Goal: Information Seeking & Learning: Learn about a topic

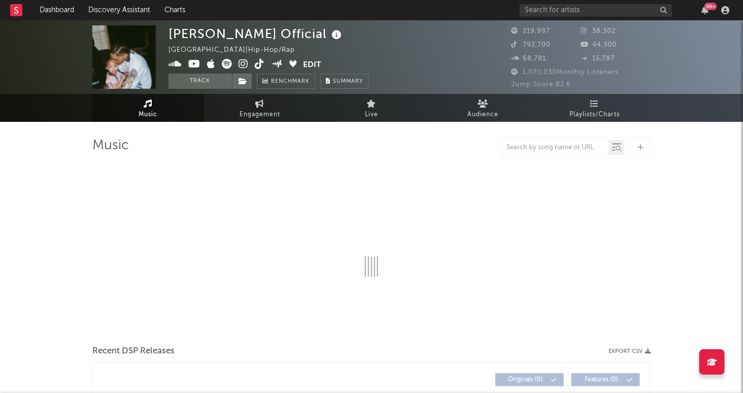
select select "6m"
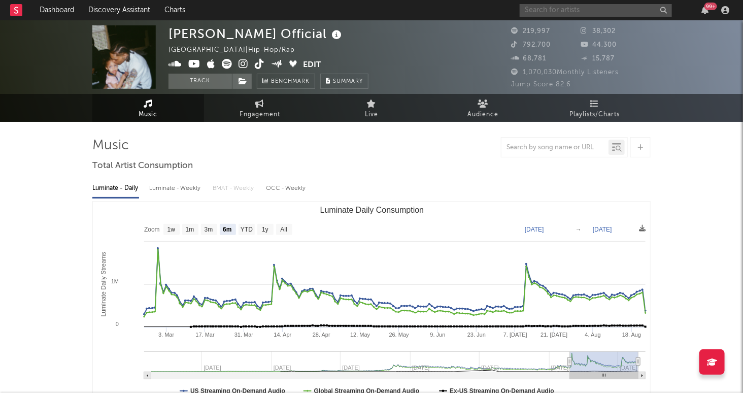
click at [549, 12] on input "text" at bounding box center [596, 10] width 152 height 13
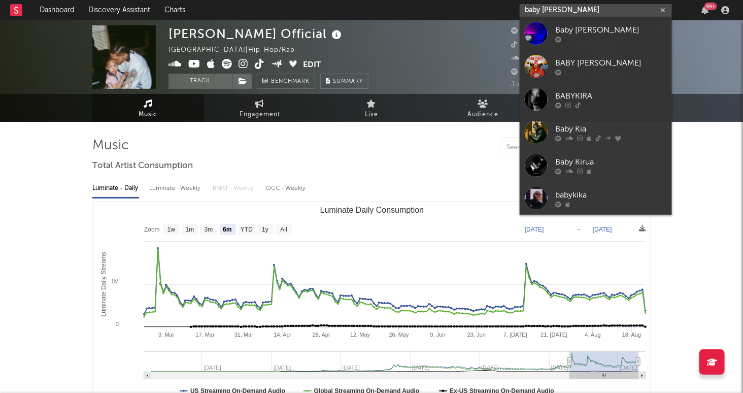
click at [577, 11] on input "baby kira" at bounding box center [596, 10] width 152 height 13
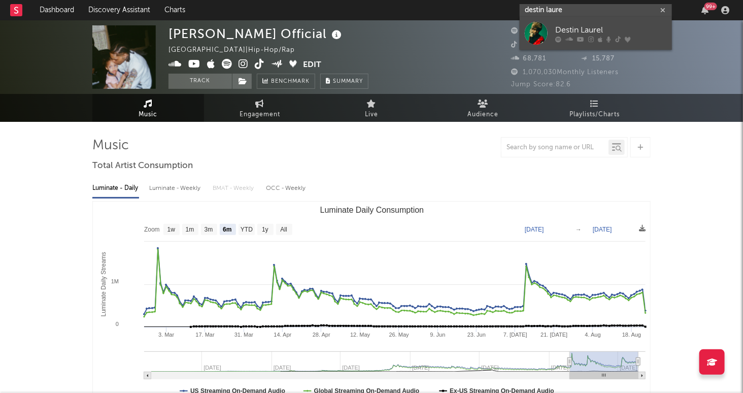
type input "destin laure"
click at [596, 30] on div "Destin Laurel" at bounding box center [612, 30] width 112 height 12
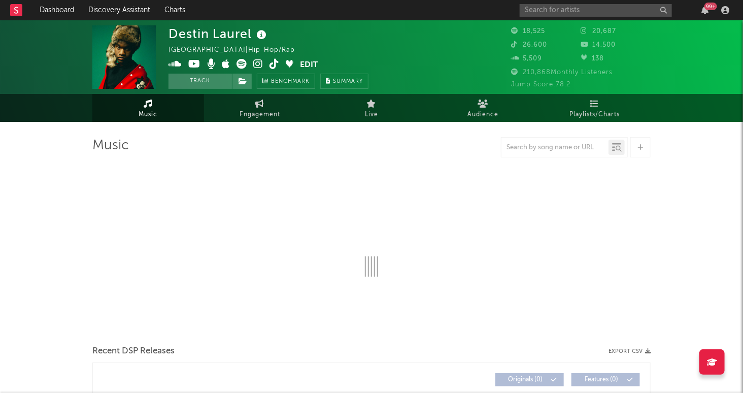
select select "6m"
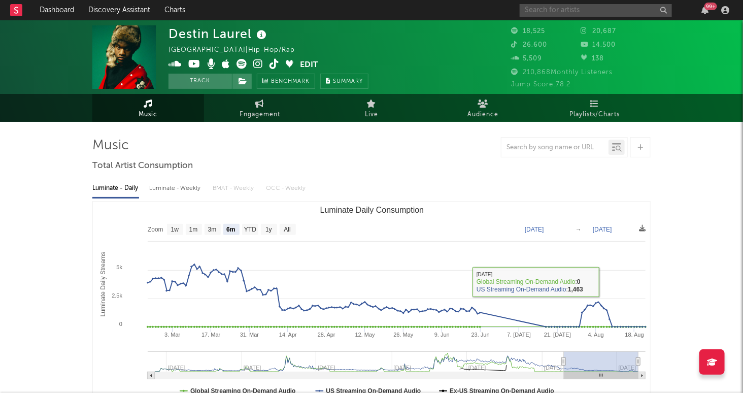
click at [546, 7] on input "text" at bounding box center [596, 10] width 152 height 13
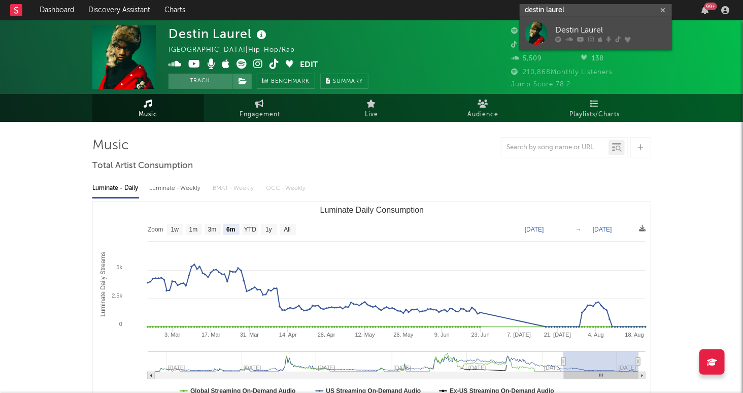
type input "destin laurel"
click at [559, 24] on div "Destin Laurel" at bounding box center [612, 30] width 112 height 12
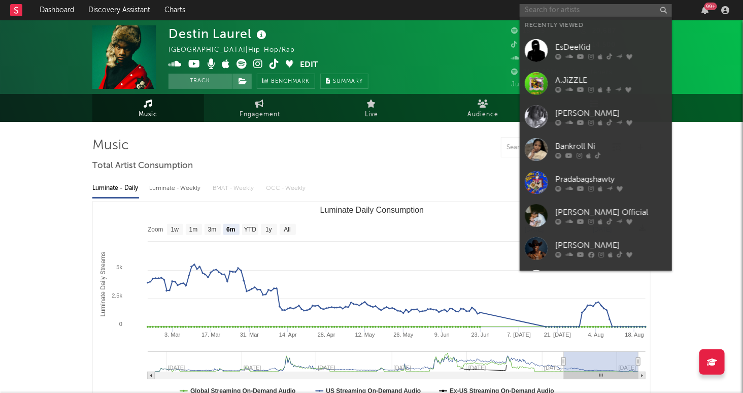
click at [564, 13] on input "text" at bounding box center [596, 10] width 152 height 13
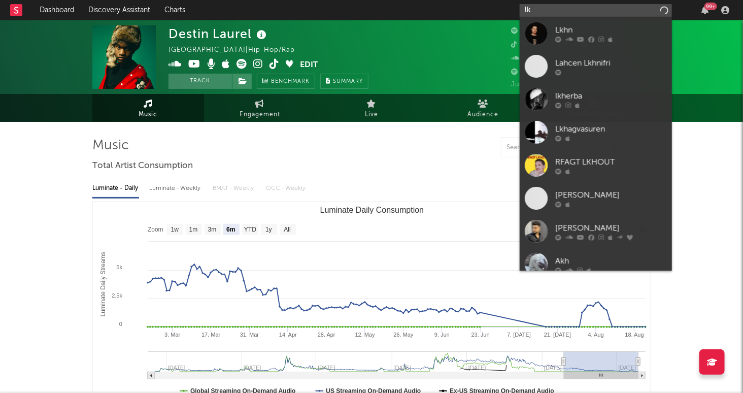
type input "l"
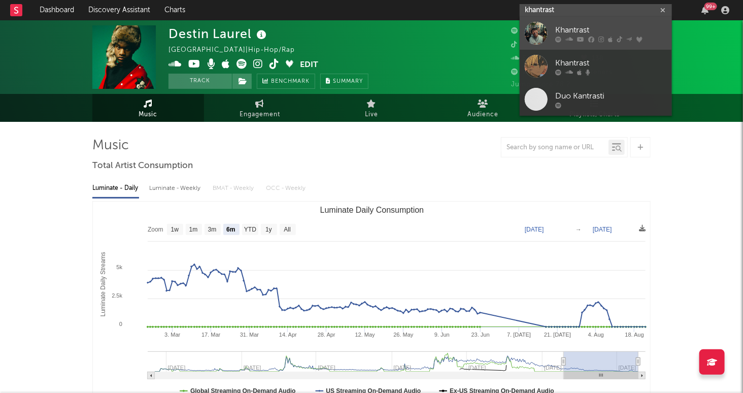
type input "khantrast"
click at [605, 25] on div "Khantrast" at bounding box center [612, 30] width 112 height 12
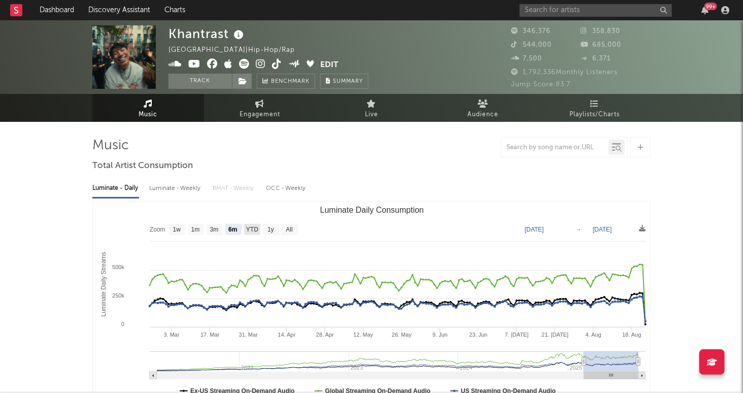
click at [252, 231] on text "YTD" at bounding box center [252, 229] width 12 height 7
select select "YTD"
type input "2025-01-01"
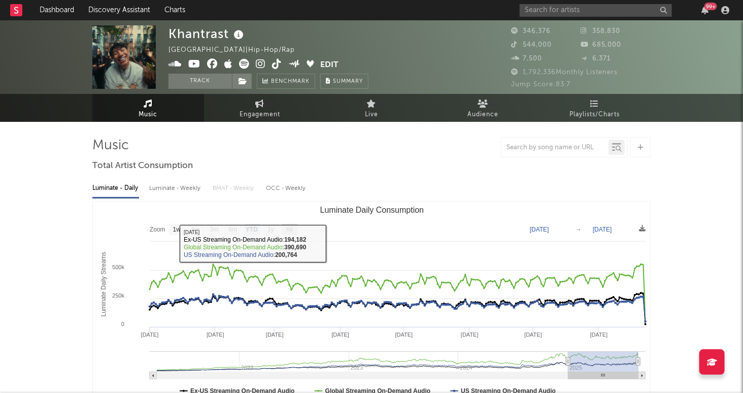
click at [287, 229] on text "All" at bounding box center [289, 229] width 7 height 7
select select "All"
type input "2021-03-31"
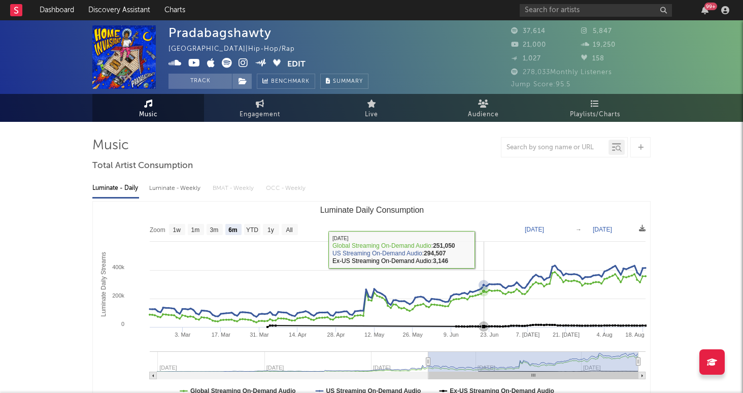
select select "6m"
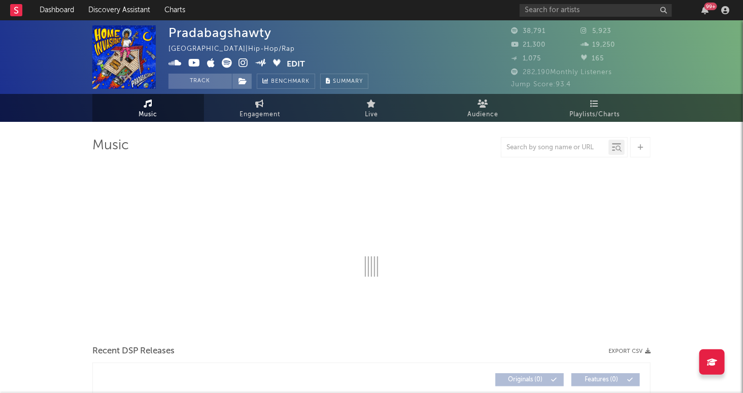
select select "6m"
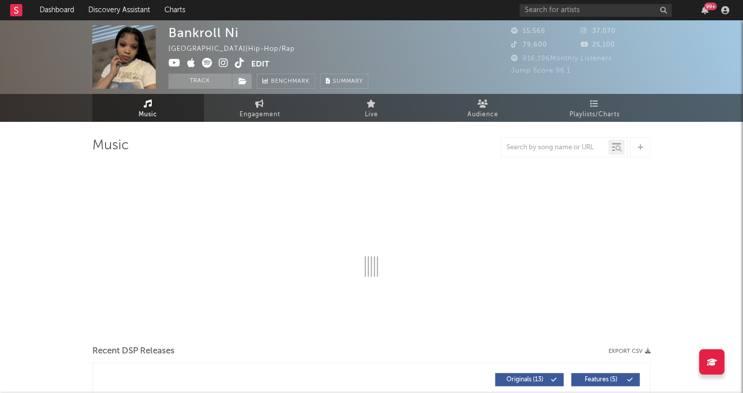
select select "1w"
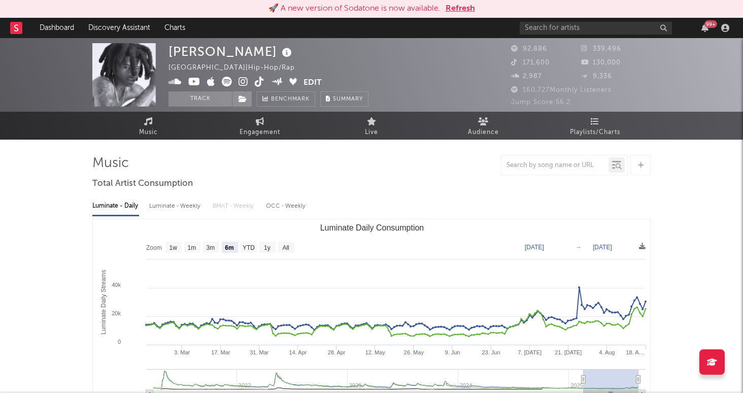
select select "6m"
click at [197, 56] on div "Kuttem Reese" at bounding box center [232, 51] width 126 height 17
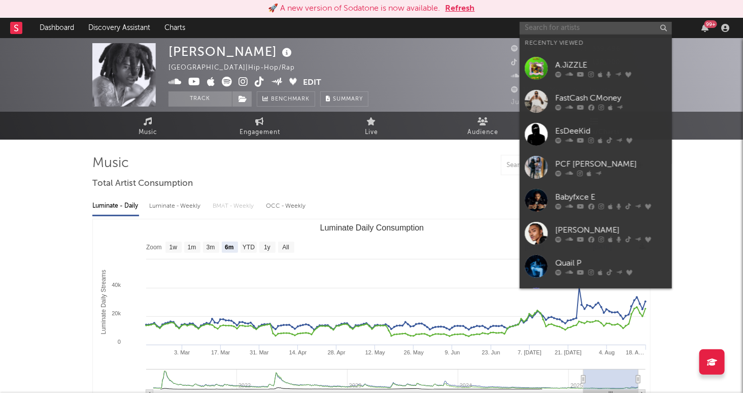
click at [556, 33] on input "text" at bounding box center [596, 28] width 152 height 13
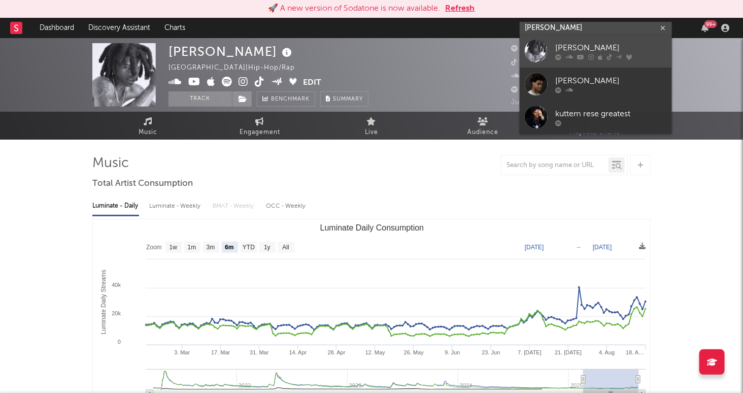
type input "kuttem reese"
click at [589, 54] on icon at bounding box center [592, 57] width 6 height 6
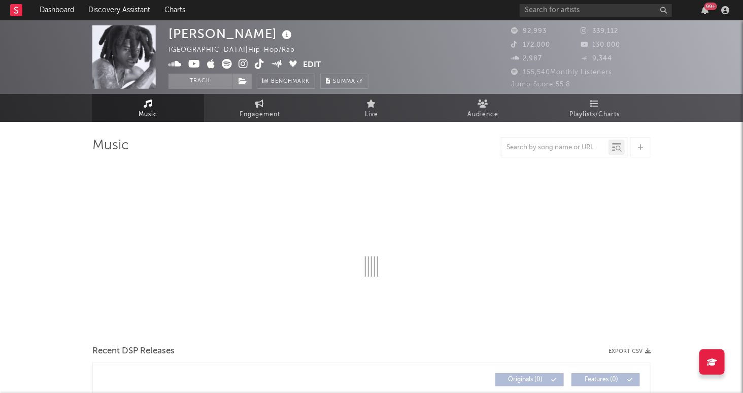
select select "6m"
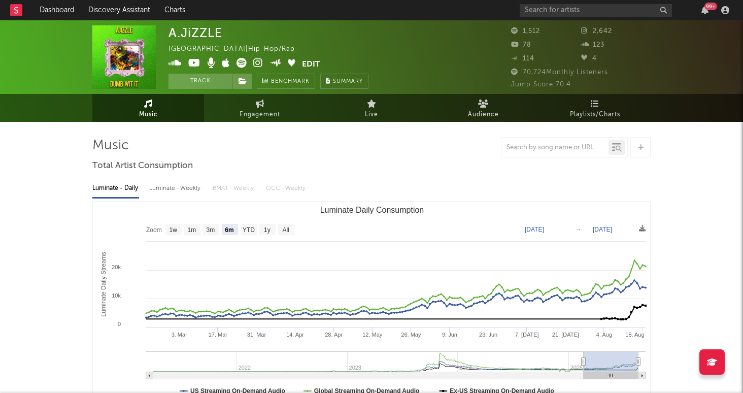
select select "6m"
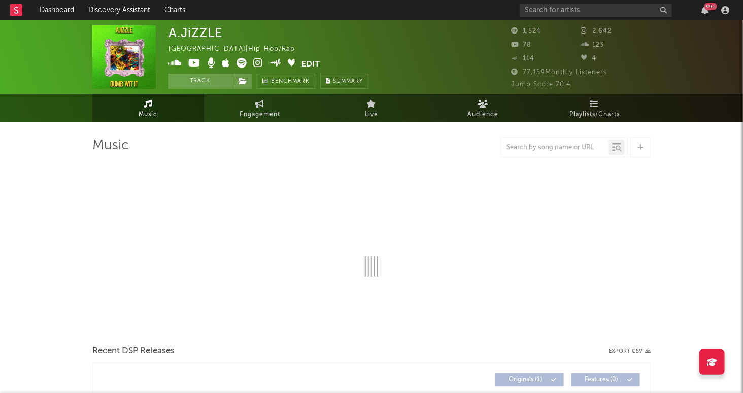
select select "6m"
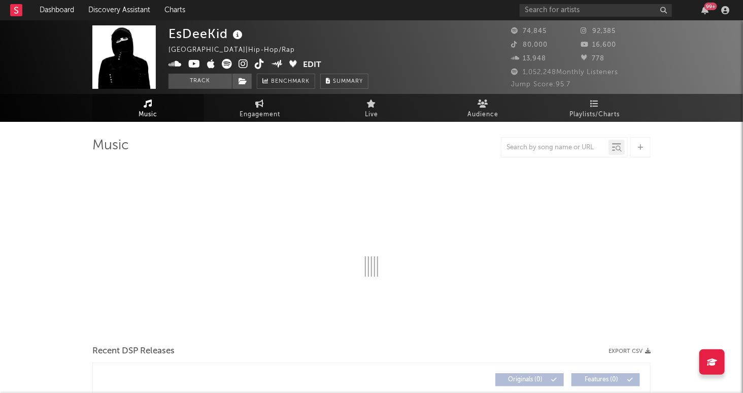
select select "6m"
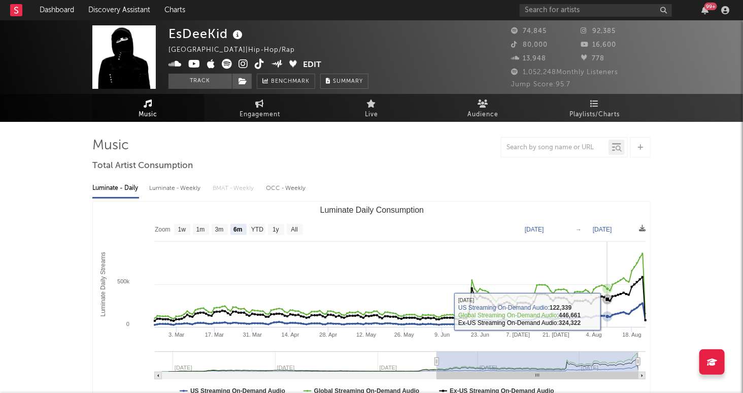
click at [607, 312] on icon "Luminate Daily Consumption" at bounding box center [608, 316] width 10 height 10
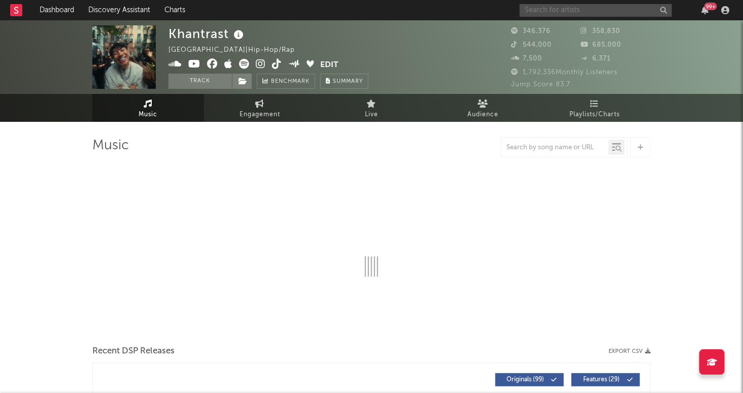
click at [562, 11] on input "text" at bounding box center [596, 10] width 152 height 13
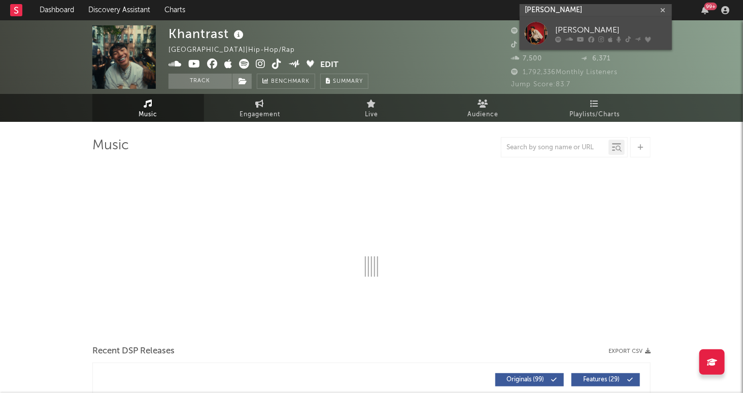
type input "isaia huron"
click at [605, 29] on div "Isaia Huron" at bounding box center [612, 30] width 112 height 12
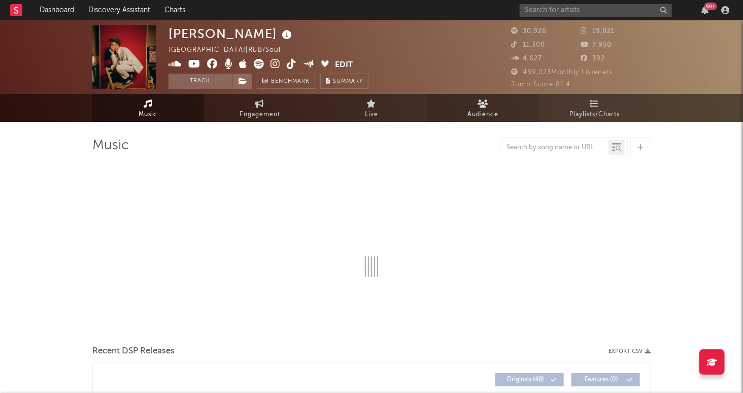
select select "6m"
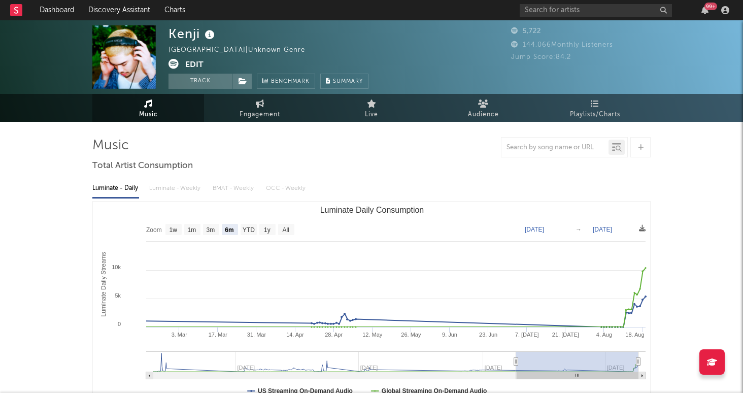
select select "6m"
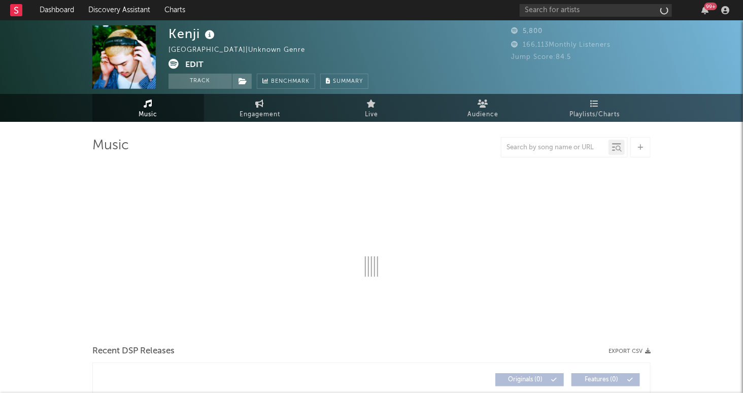
select select "6m"
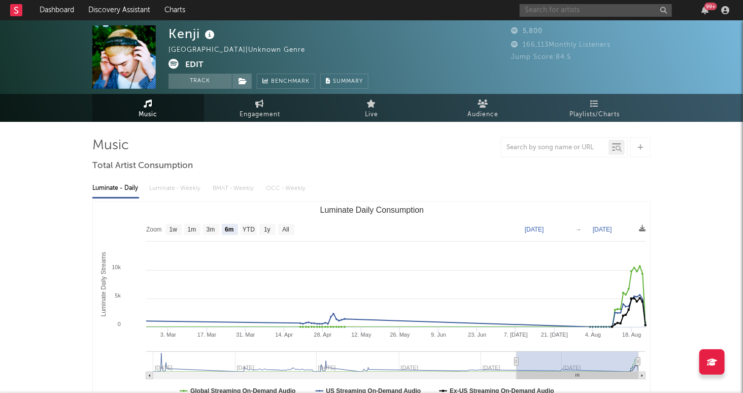
click at [592, 9] on input "text" at bounding box center [596, 10] width 152 height 13
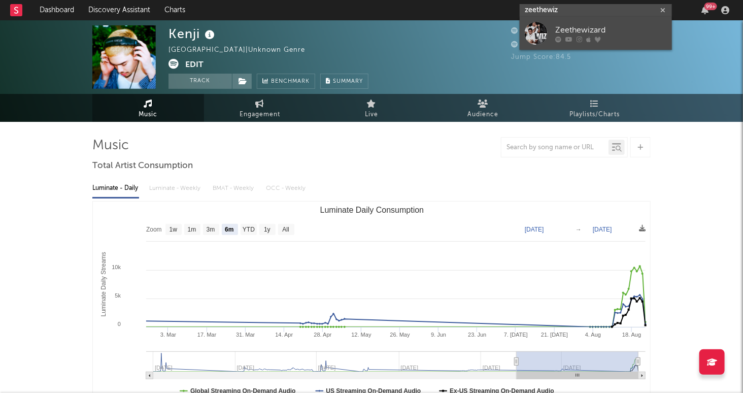
type input "zeethewiz"
click at [644, 32] on div "Zeethewizard" at bounding box center [612, 30] width 112 height 12
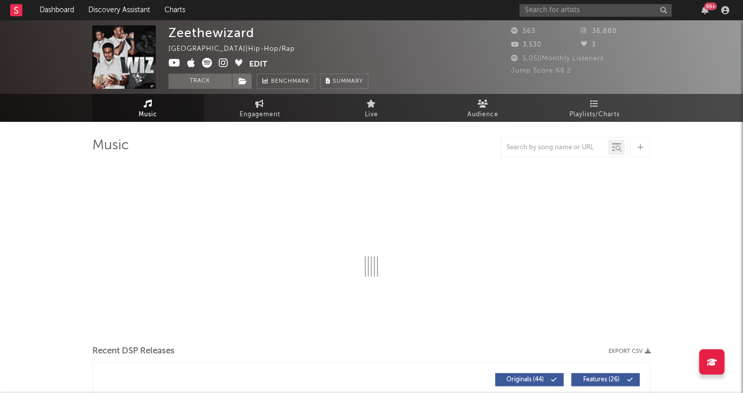
select select "1w"
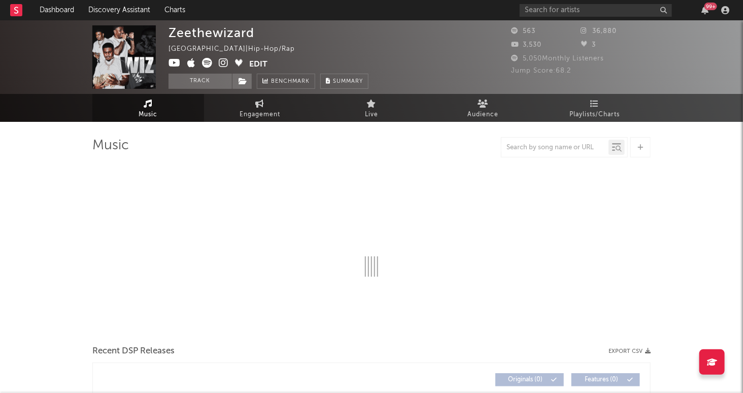
select select "1w"
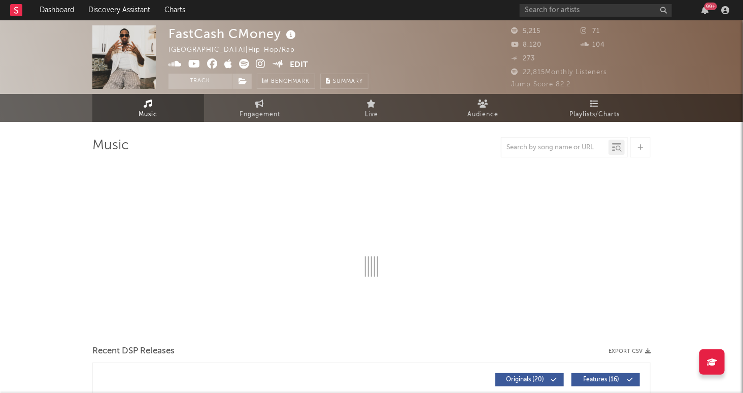
select select "6m"
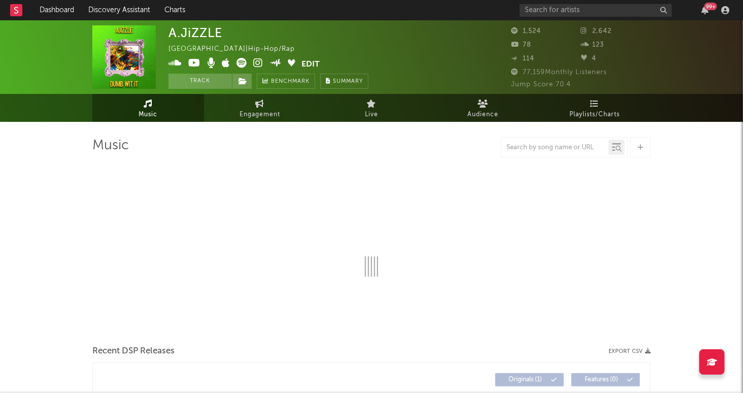
select select "6m"
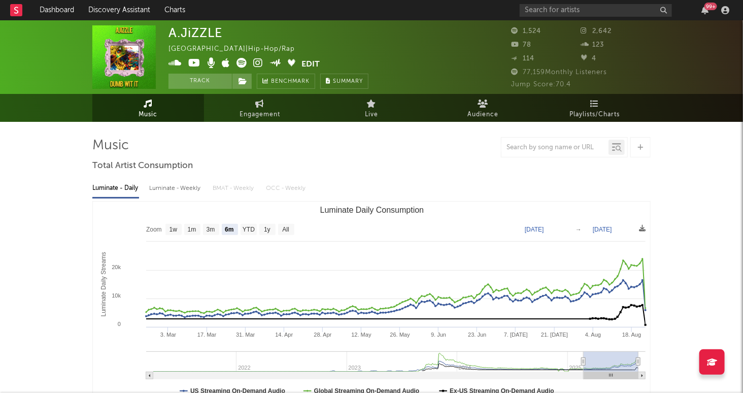
click at [574, 17] on div "99 +" at bounding box center [626, 10] width 213 height 20
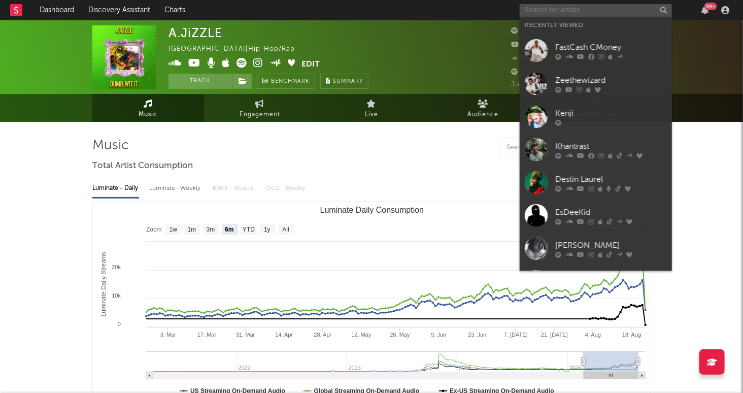
click at [574, 14] on input "text" at bounding box center [596, 10] width 152 height 13
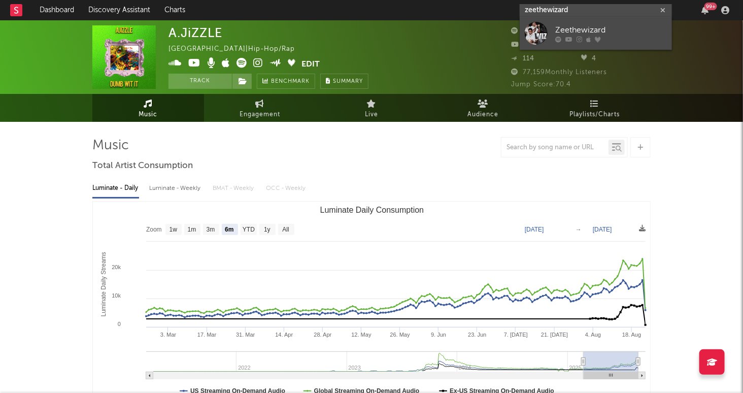
type input "zeethewizard"
click at [625, 31] on div "Zeethewizard" at bounding box center [612, 30] width 112 height 12
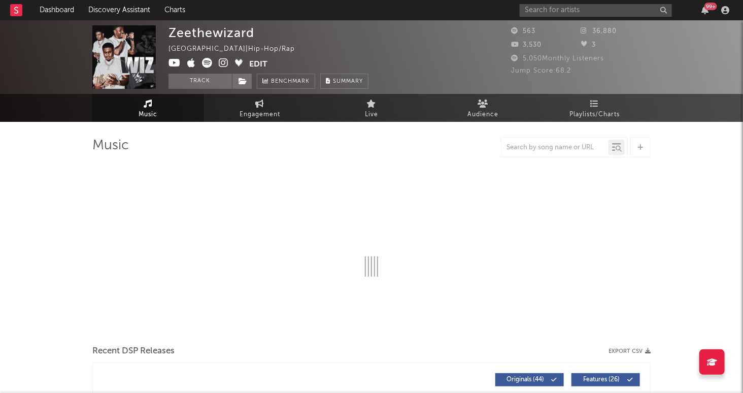
select select "1w"
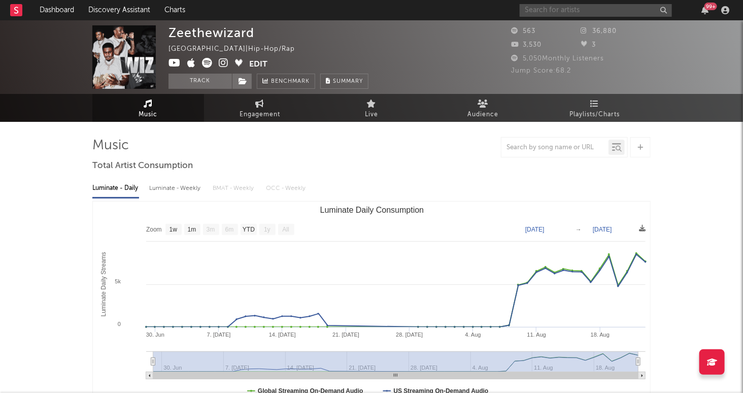
click at [616, 12] on input "text" at bounding box center [596, 10] width 152 height 13
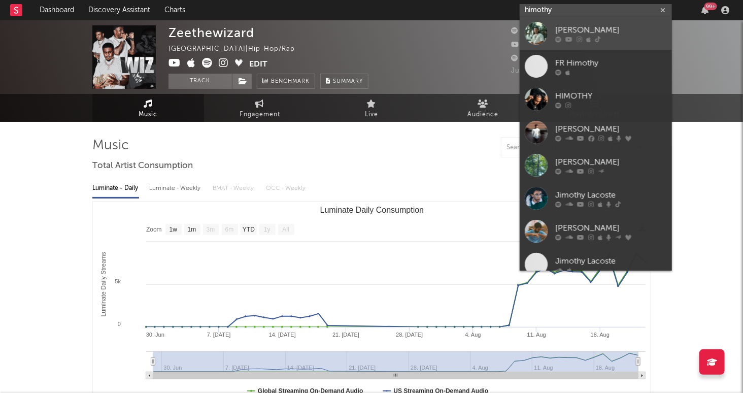
type input "himothy"
click at [627, 28] on div "[PERSON_NAME]" at bounding box center [612, 30] width 112 height 12
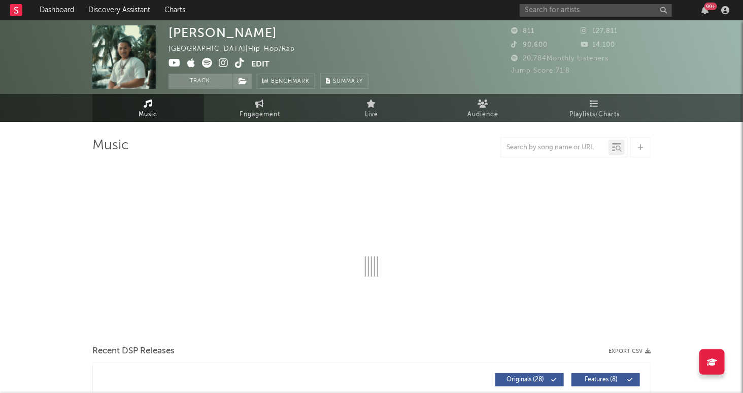
select select "1w"
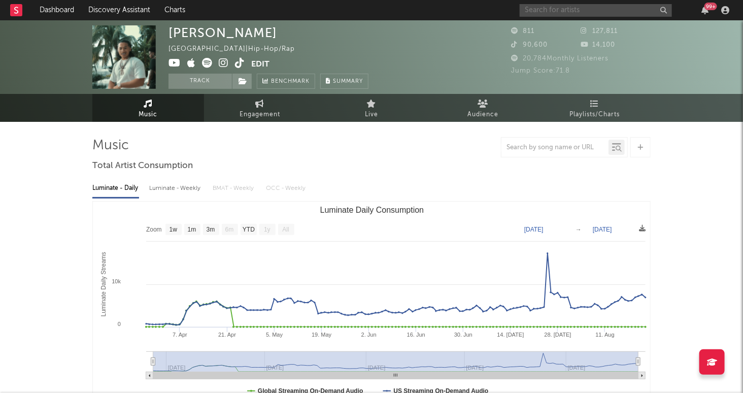
click at [580, 13] on input "text" at bounding box center [596, 10] width 152 height 13
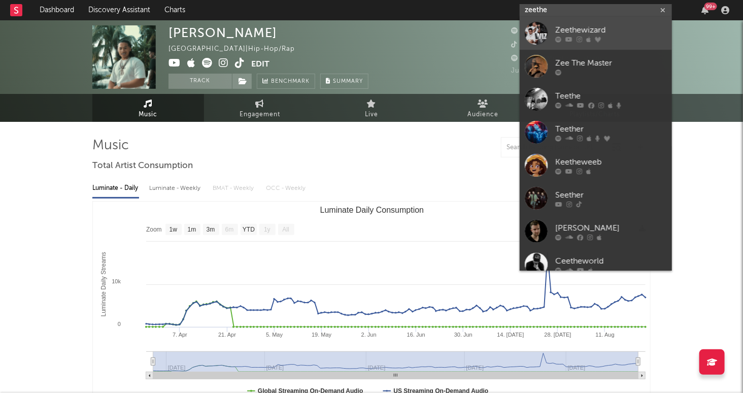
type input "zeethe"
click at [631, 34] on div "Zeethewizard" at bounding box center [612, 30] width 112 height 12
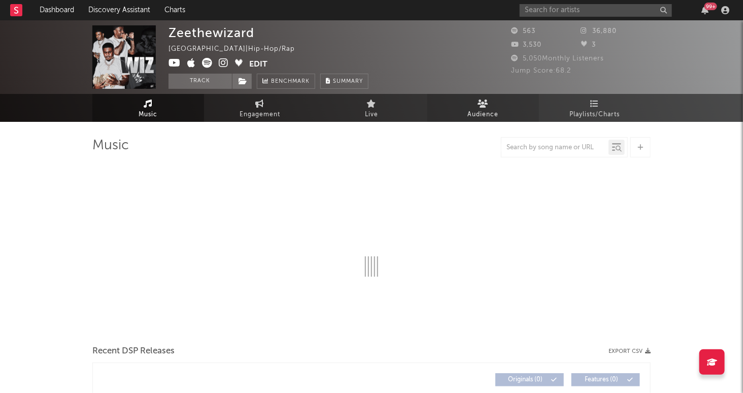
select select "1w"
